Goal: Feedback & Contribution: Submit feedback/report problem

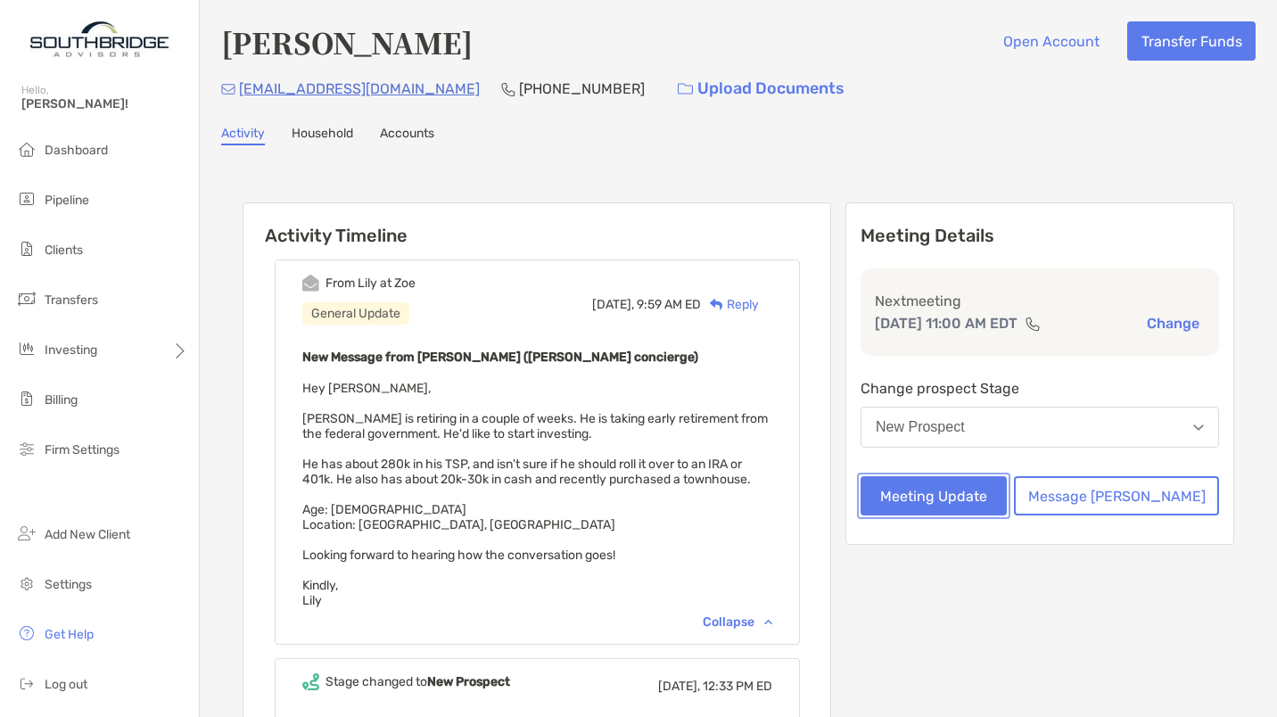
click at [945, 499] on button "Meeting Update" at bounding box center [934, 495] width 146 height 39
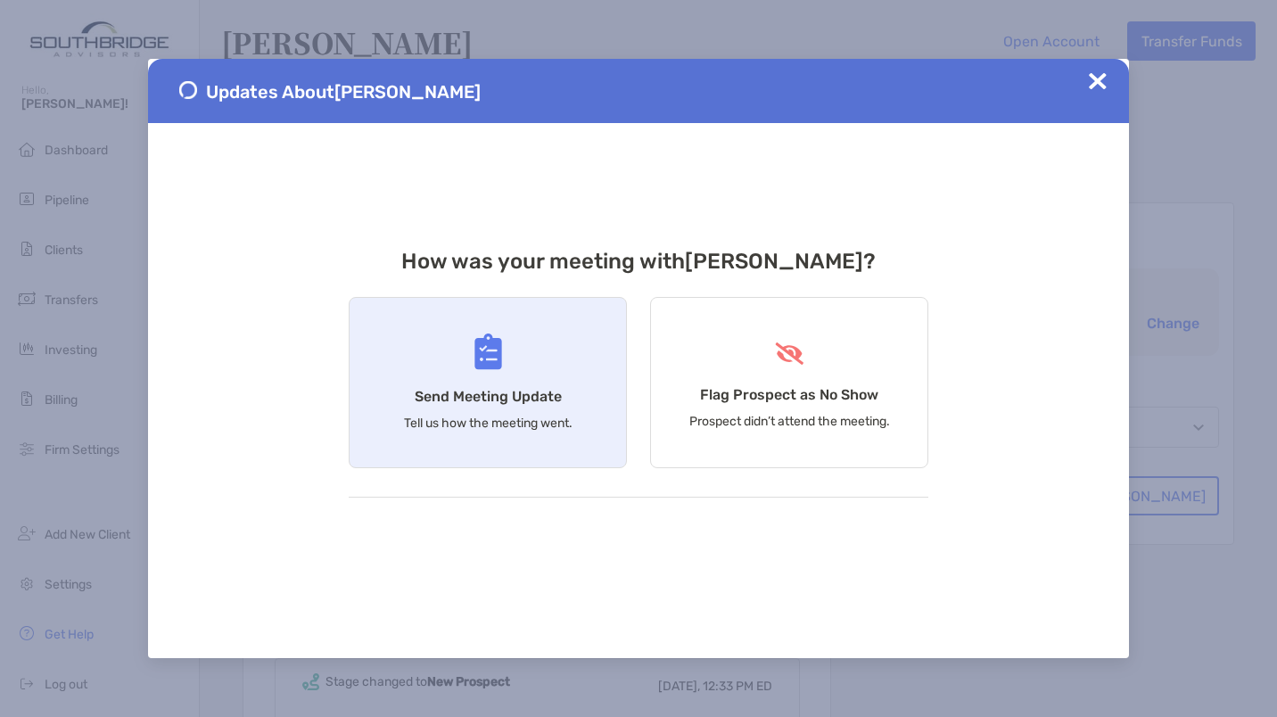
click at [483, 376] on div "Send Meeting Update Tell us how the meeting went." at bounding box center [488, 382] width 278 height 171
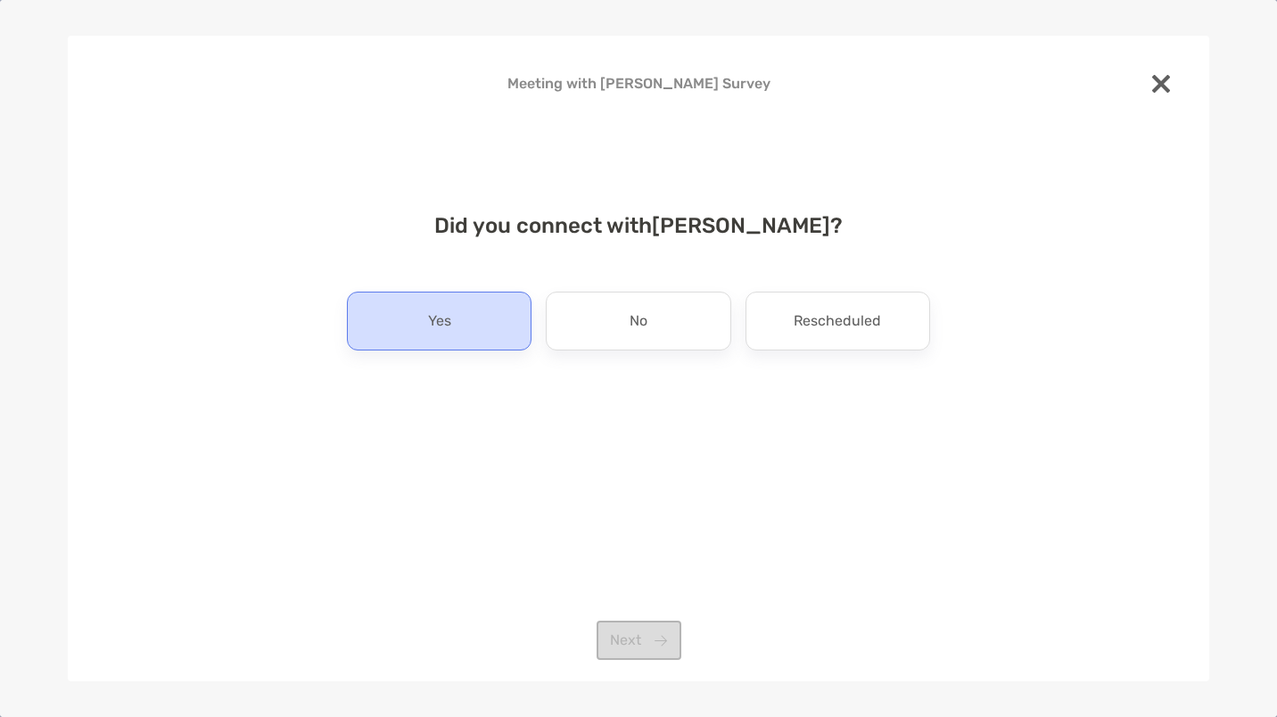
click at [441, 319] on p "Yes" at bounding box center [439, 321] width 23 height 29
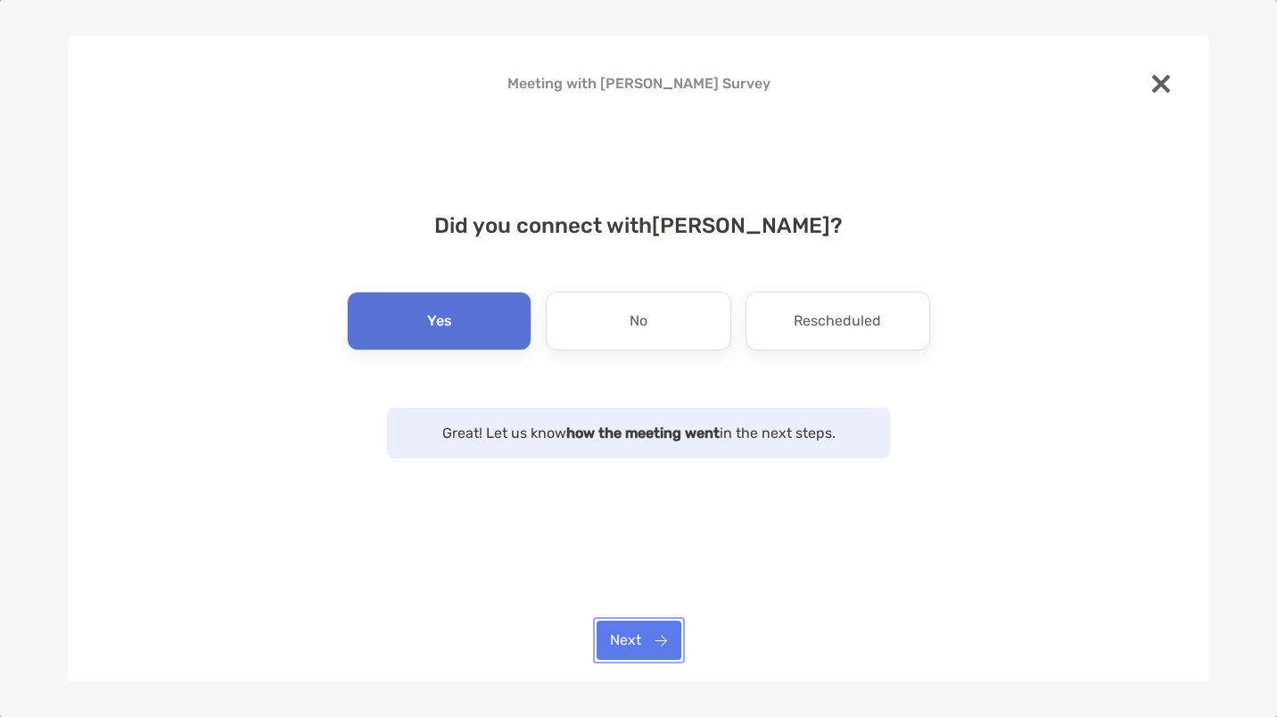
click at [632, 643] on button "Next" at bounding box center [639, 640] width 85 height 39
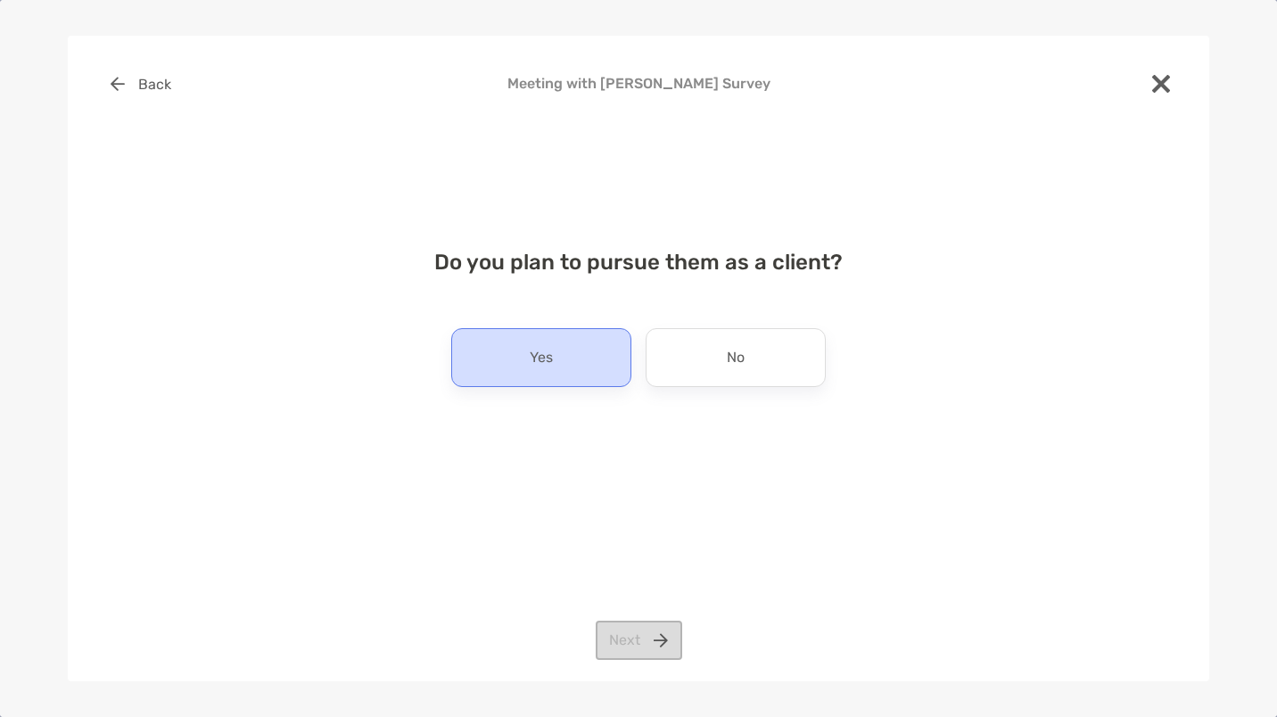
click at [556, 367] on div "Yes" at bounding box center [541, 357] width 180 height 59
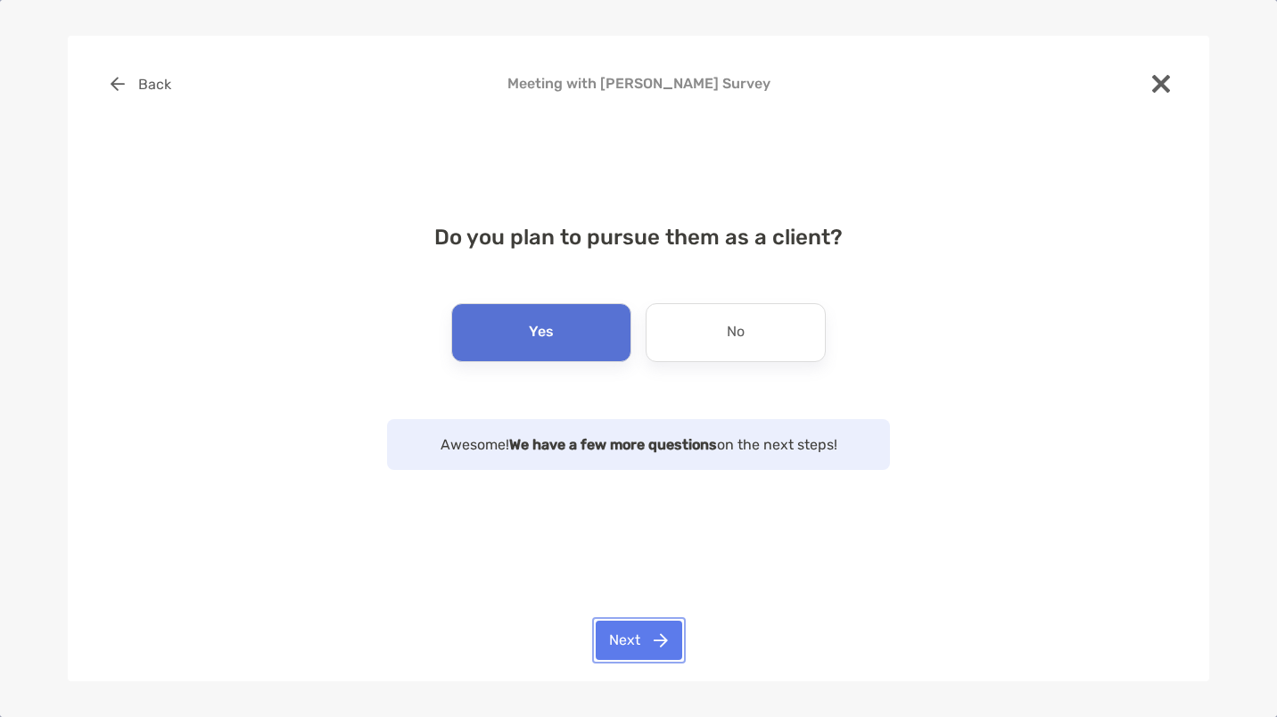
click at [639, 637] on button "Next" at bounding box center [639, 640] width 87 height 39
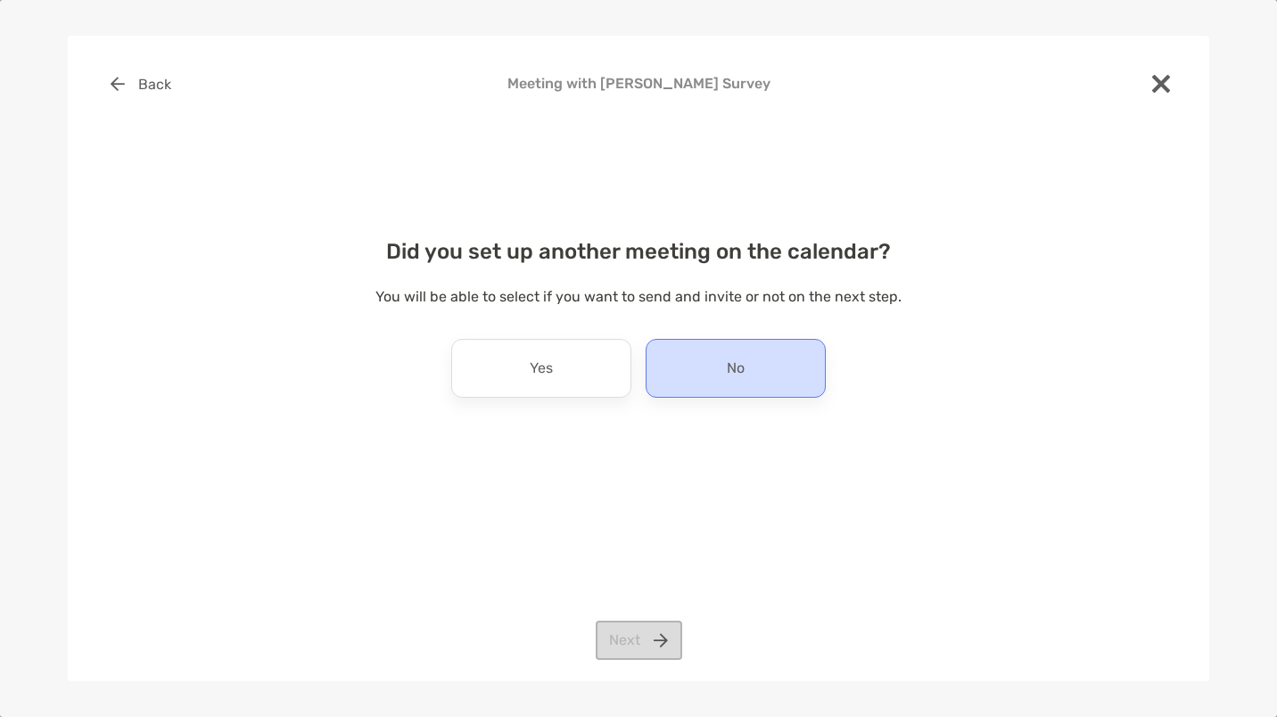
click at [732, 374] on p "No" at bounding box center [736, 368] width 18 height 29
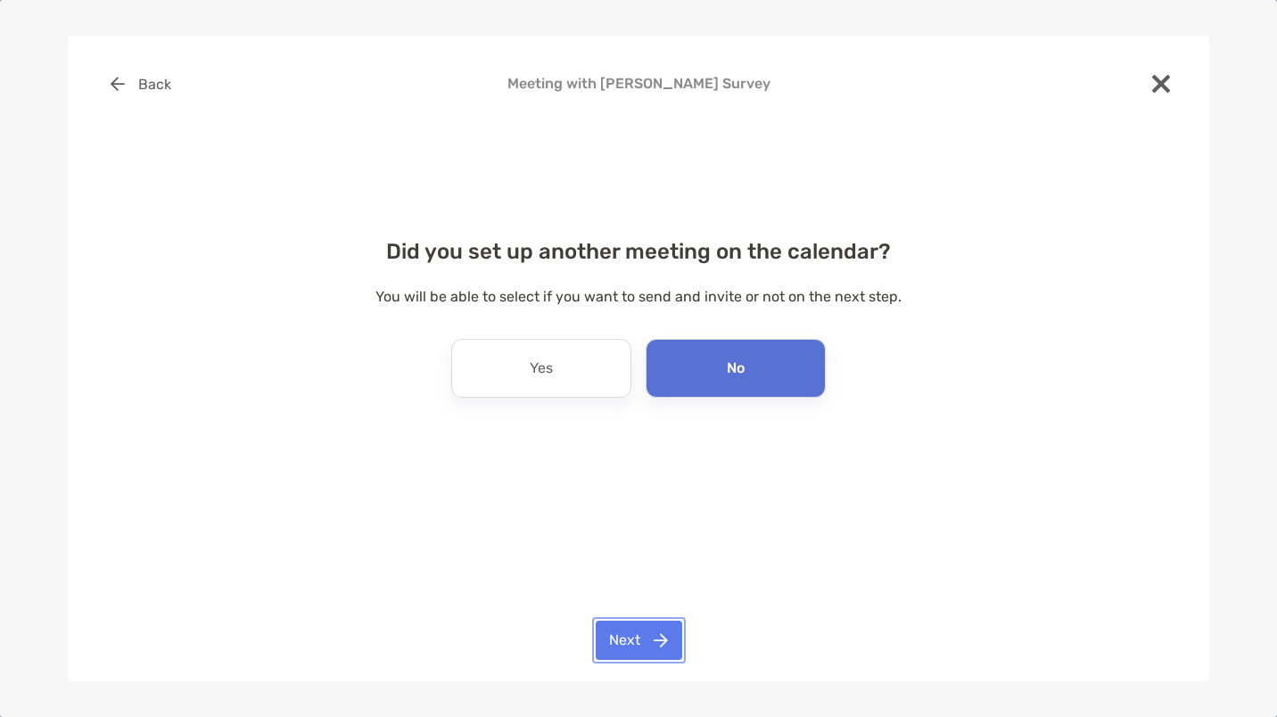
click at [621, 652] on button "Next" at bounding box center [639, 640] width 87 height 39
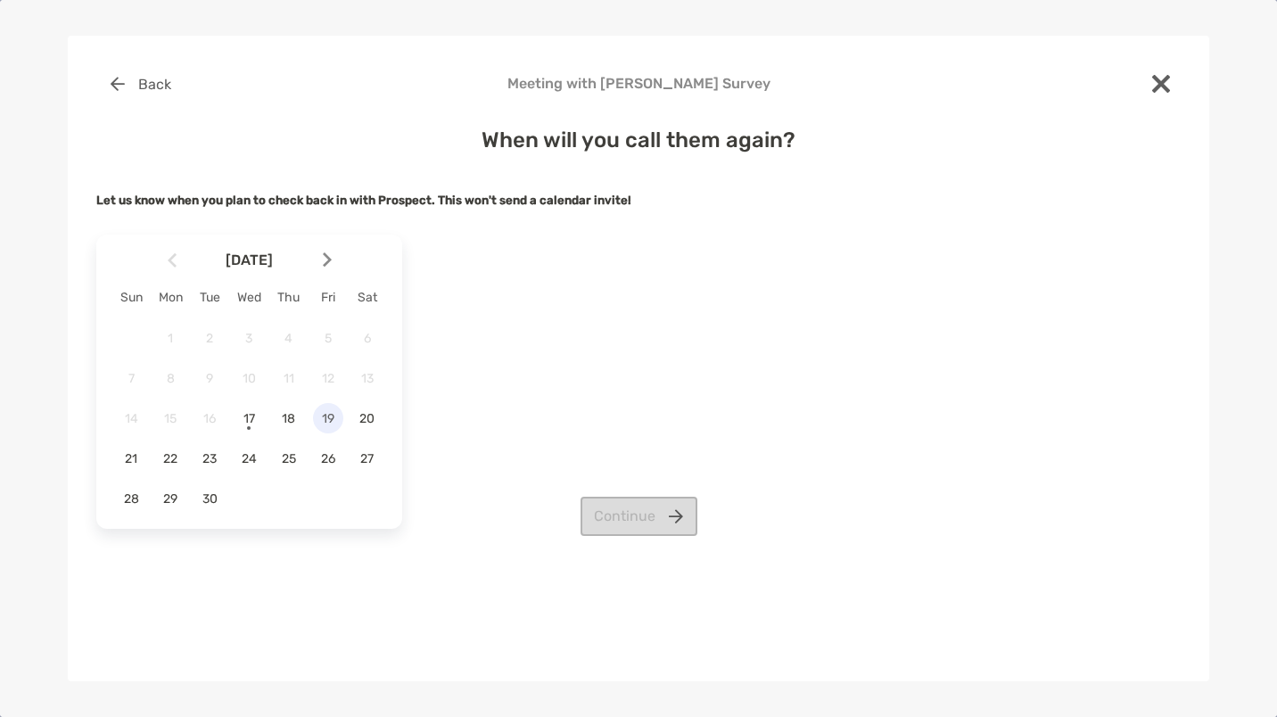
click at [330, 418] on span "19" at bounding box center [328, 418] width 30 height 15
click at [638, 517] on button "Continue" at bounding box center [639, 516] width 117 height 39
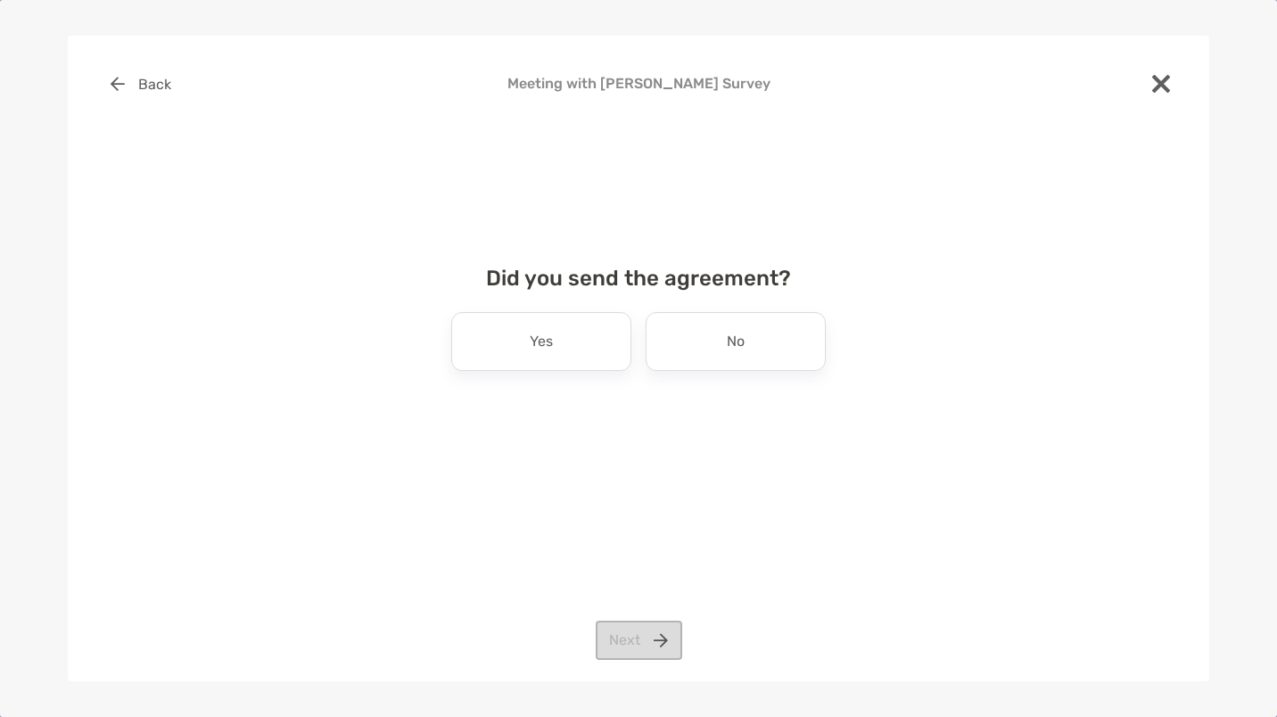
click at [746, 302] on div "Did you send the agreement? Yes No Next" at bounding box center [638, 336] width 1085 height 184
click at [744, 327] on p "No" at bounding box center [736, 341] width 18 height 29
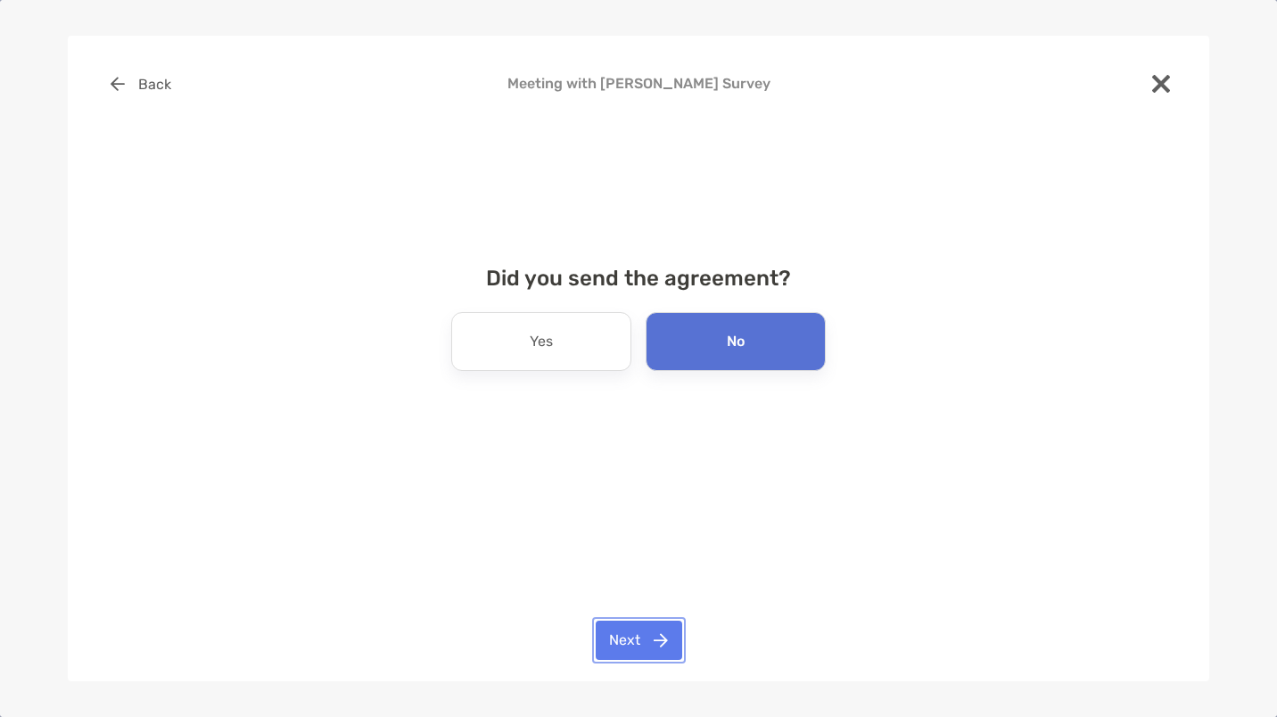
click at [649, 653] on button "Next" at bounding box center [639, 640] width 87 height 39
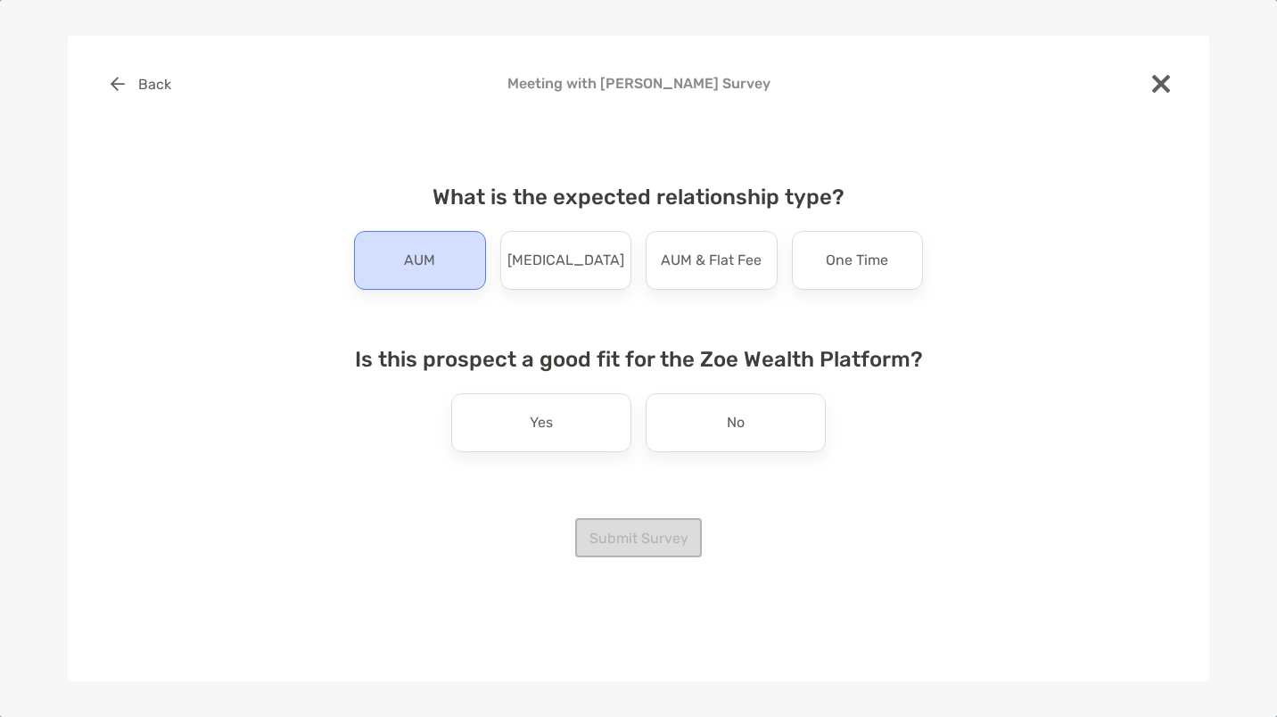
click at [413, 262] on p "AUM" at bounding box center [419, 260] width 31 height 29
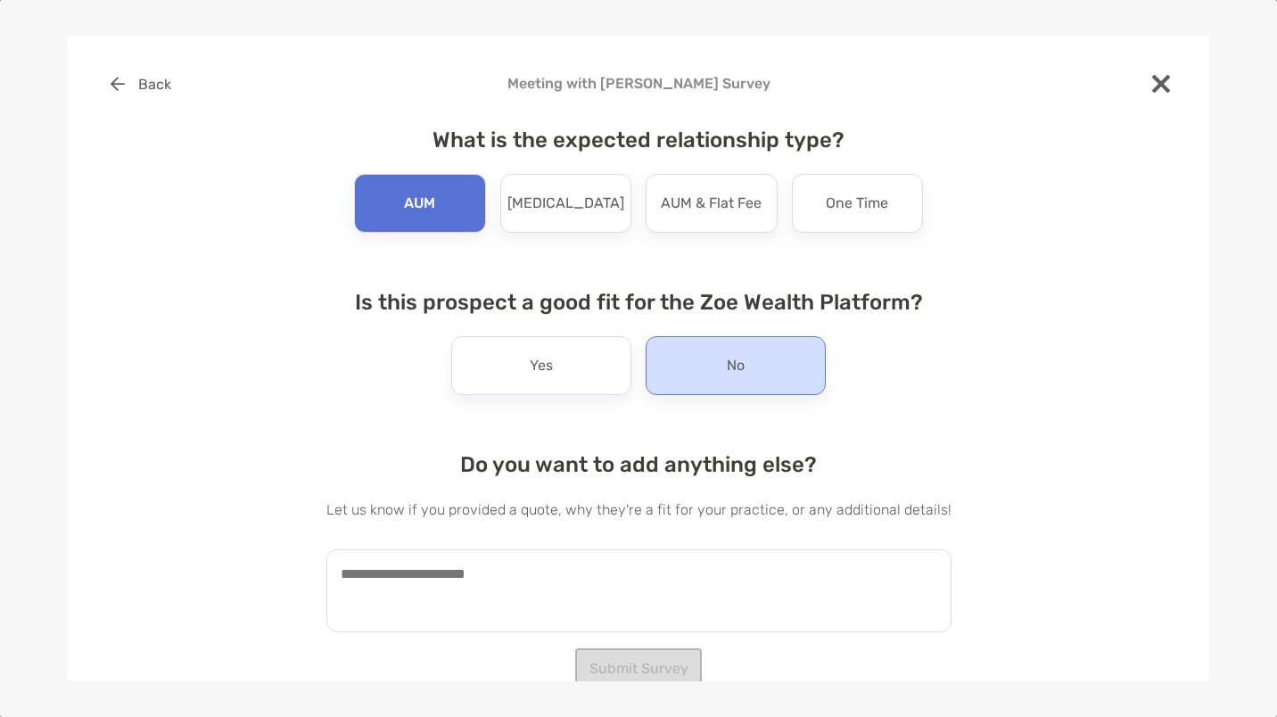
click at [764, 372] on div "No" at bounding box center [736, 365] width 180 height 59
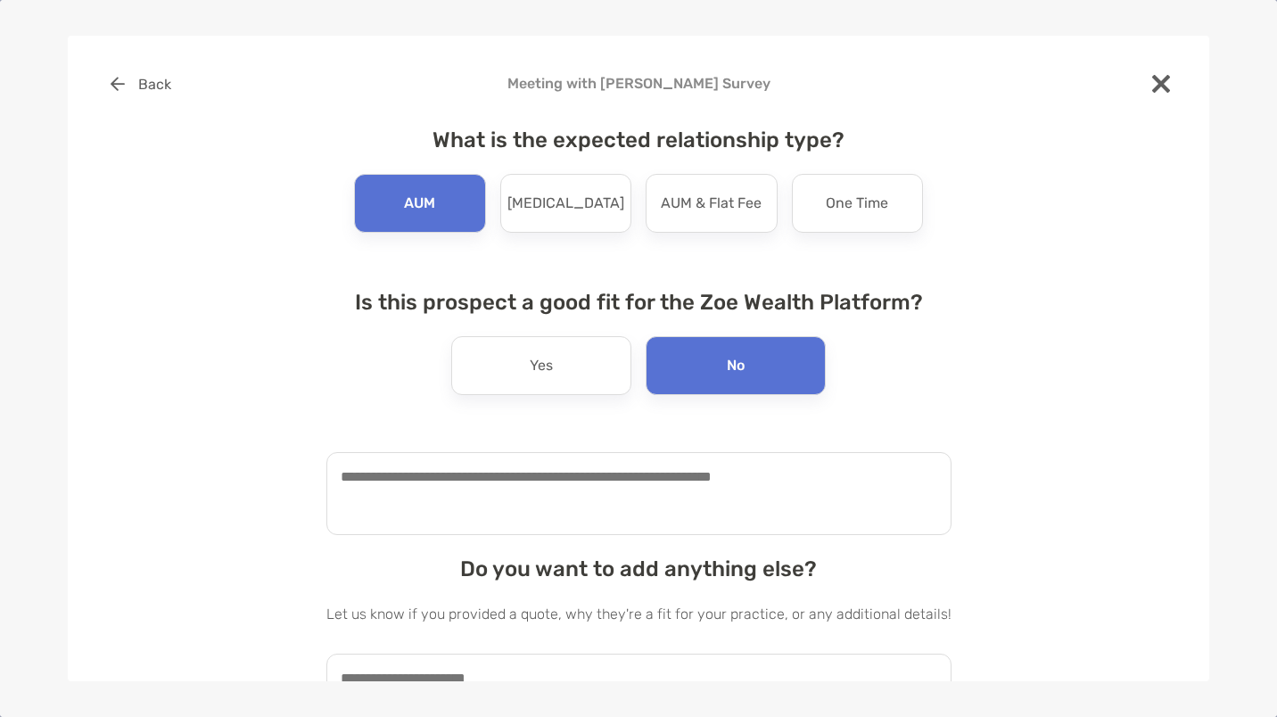
click at [550, 492] on textarea at bounding box center [638, 493] width 625 height 83
type textarea "**********"
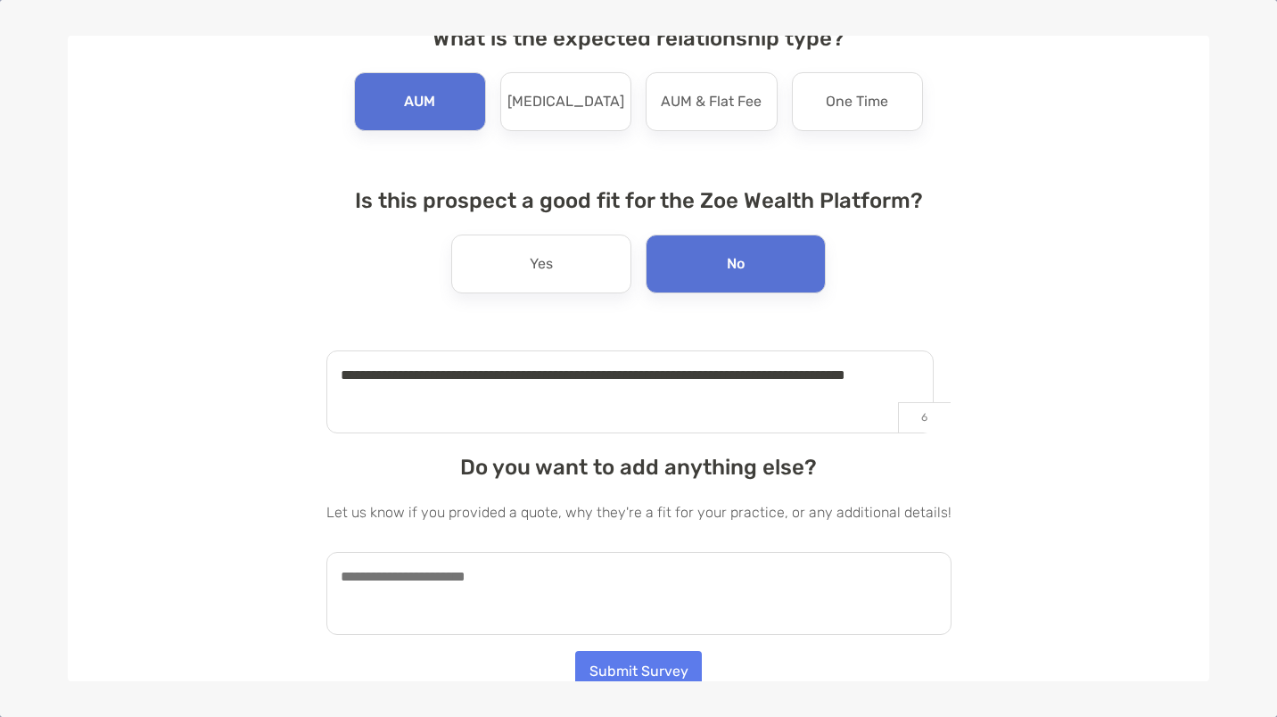
scroll to position [111, 0]
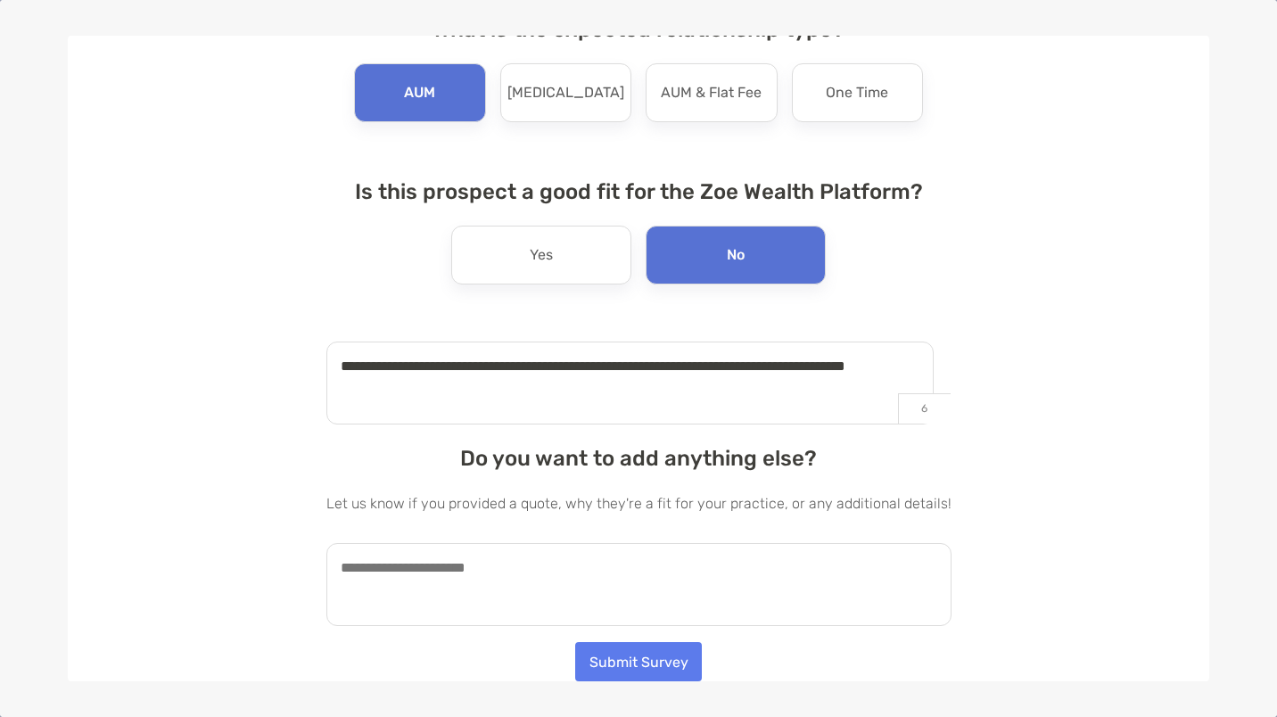
click at [479, 598] on textarea at bounding box center [638, 584] width 625 height 83
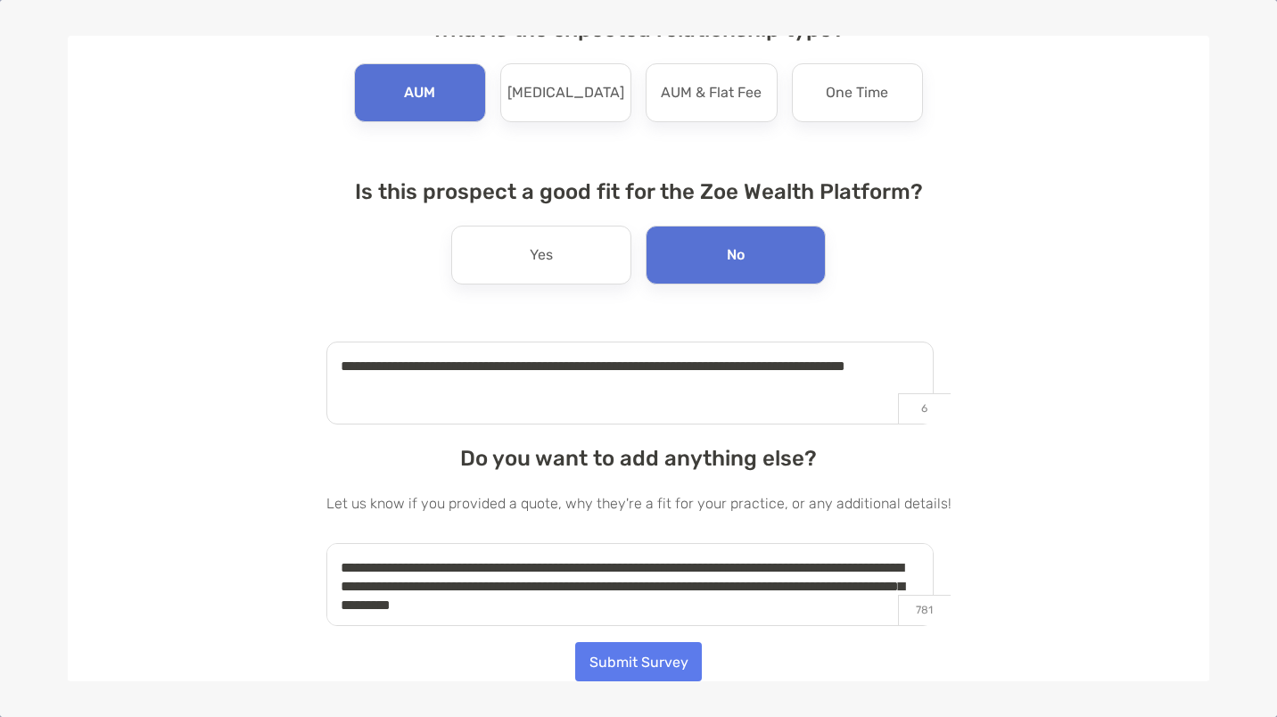
type textarea "**********"
click at [607, 665] on button "Submit Survey" at bounding box center [638, 660] width 127 height 39
